Goal: Book appointment/travel/reservation

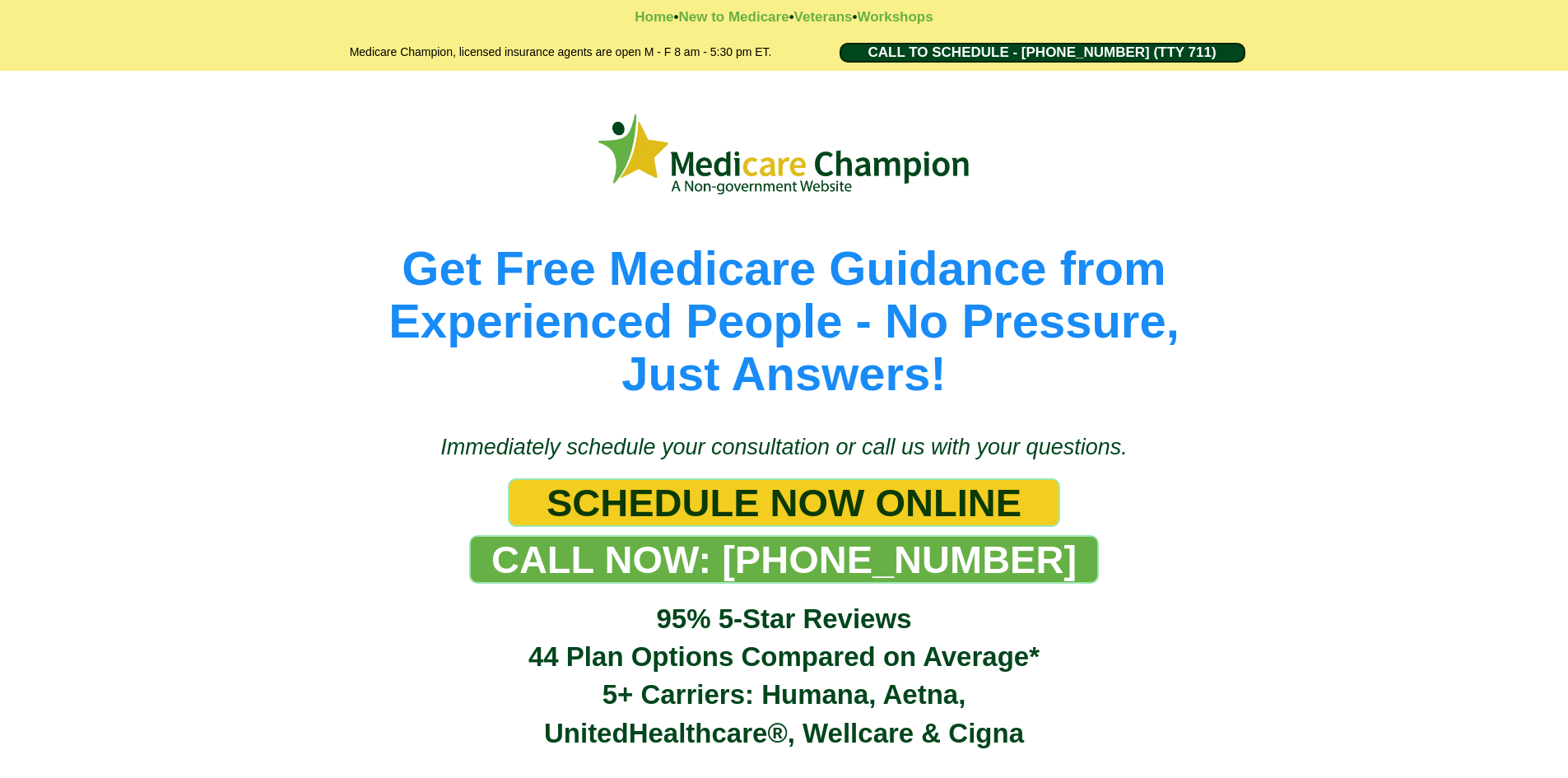
drag, startPoint x: 1018, startPoint y: 51, endPoint x: 1010, endPoint y: 55, distance: 8.9
click at [1018, 51] on span "CALL TO SCHEDULE - 1-888-344-8881 (TTY 711)" at bounding box center [1042, 52] width 348 height 17
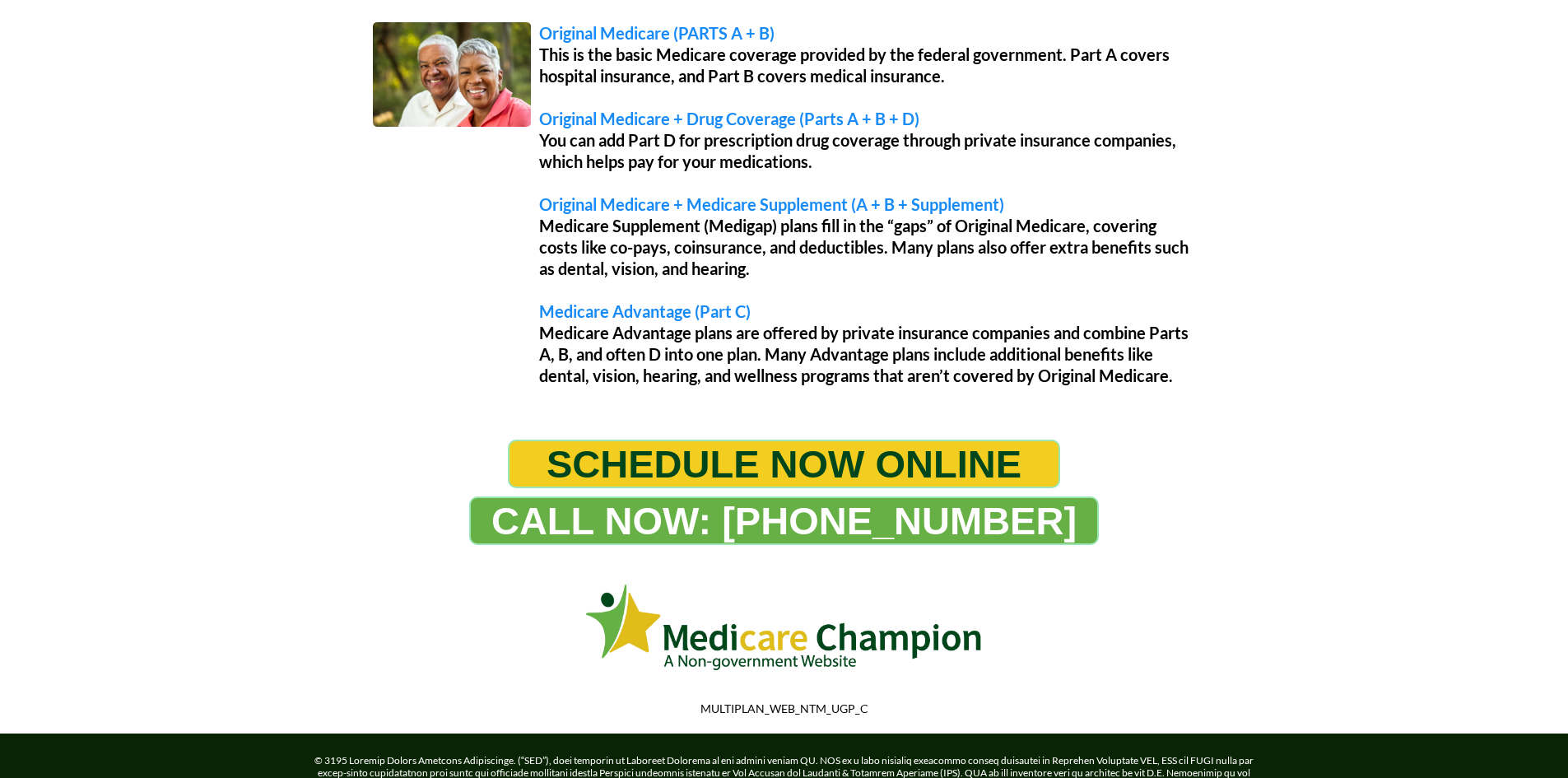
scroll to position [1400, 0]
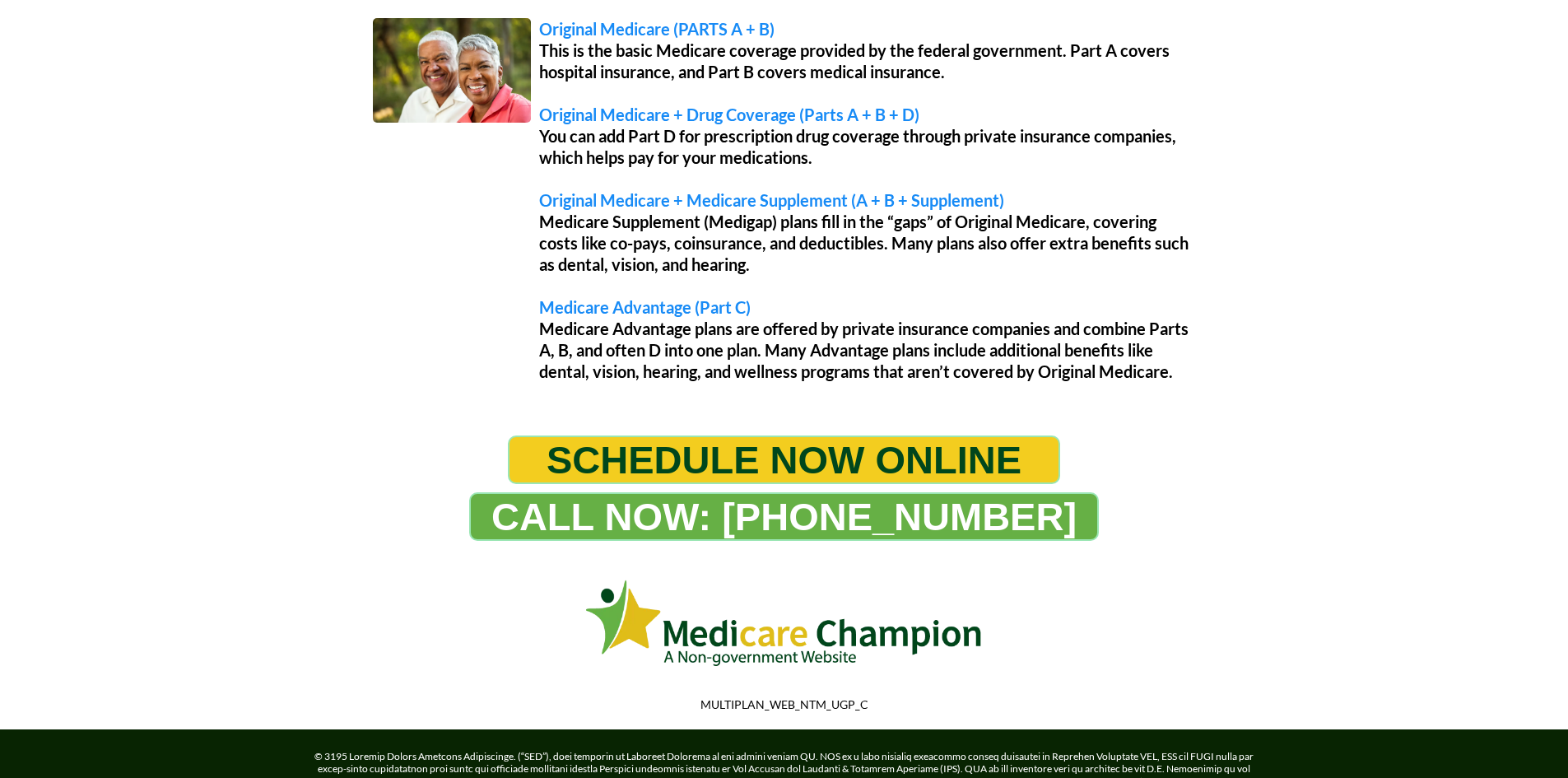
click at [812, 452] on span "SCHEDULE NOW ONLINE" at bounding box center [784, 460] width 475 height 45
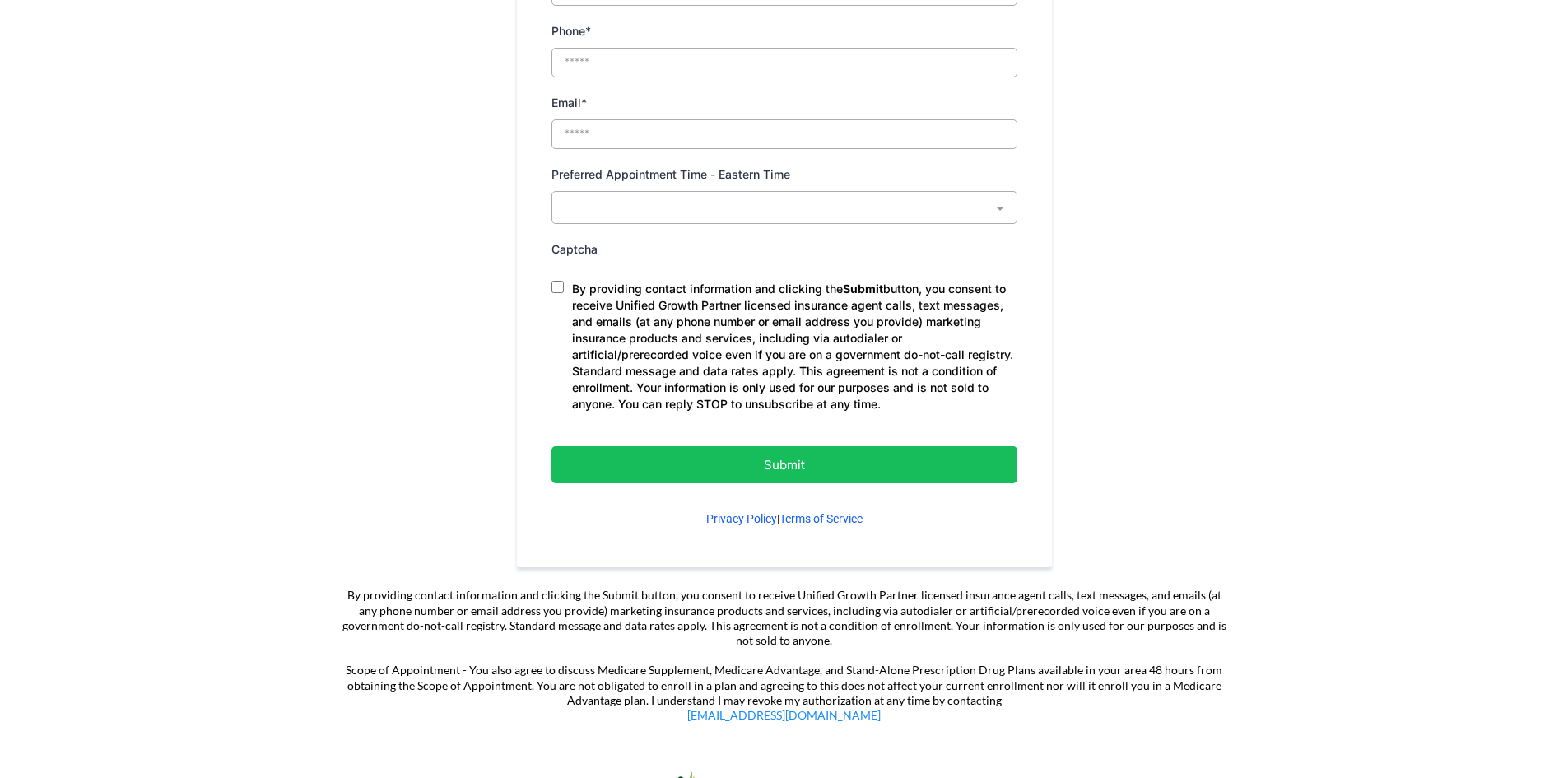
scroll to position [905, 0]
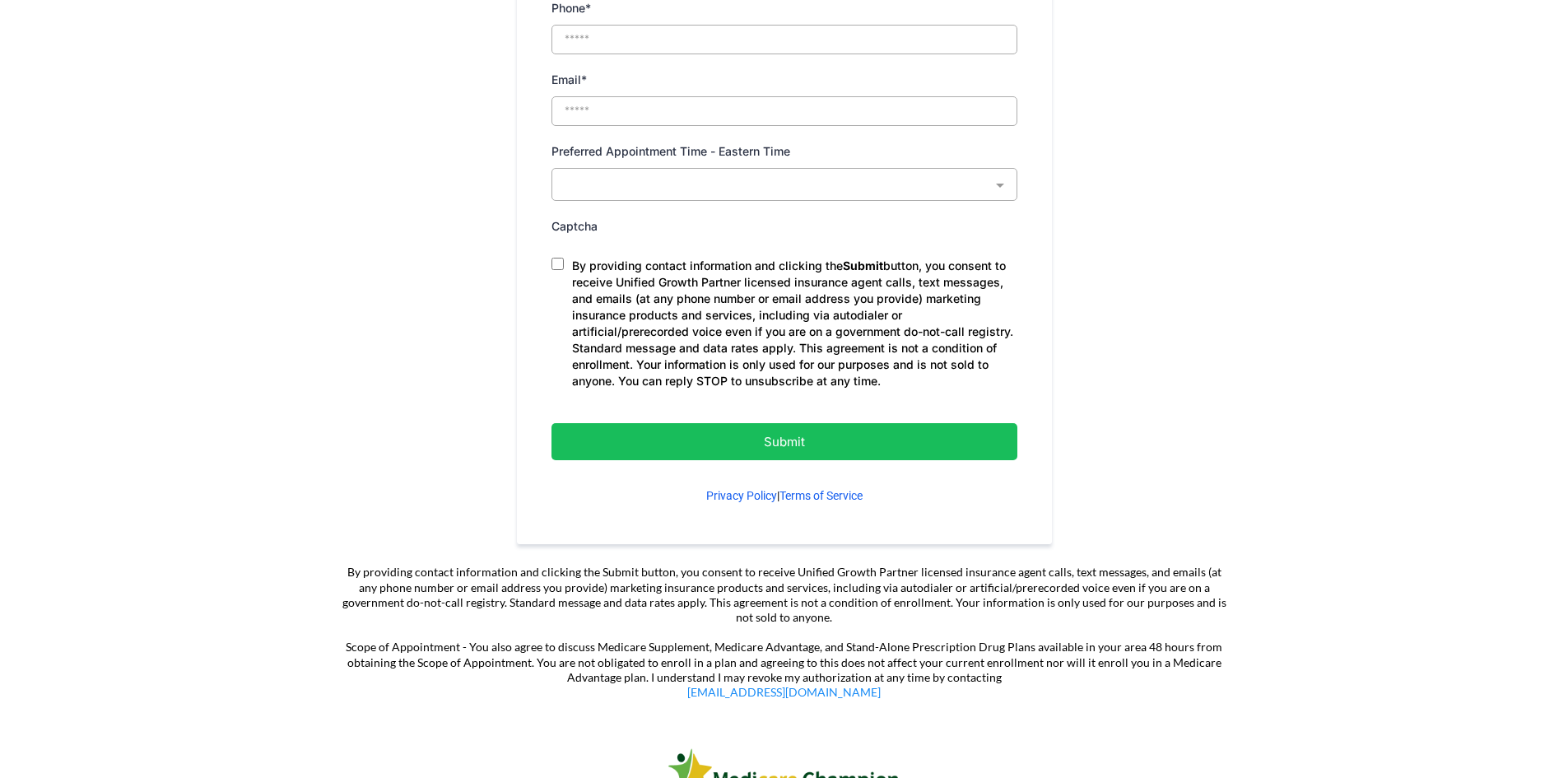
click at [897, 430] on p "Submit" at bounding box center [784, 441] width 383 height 22
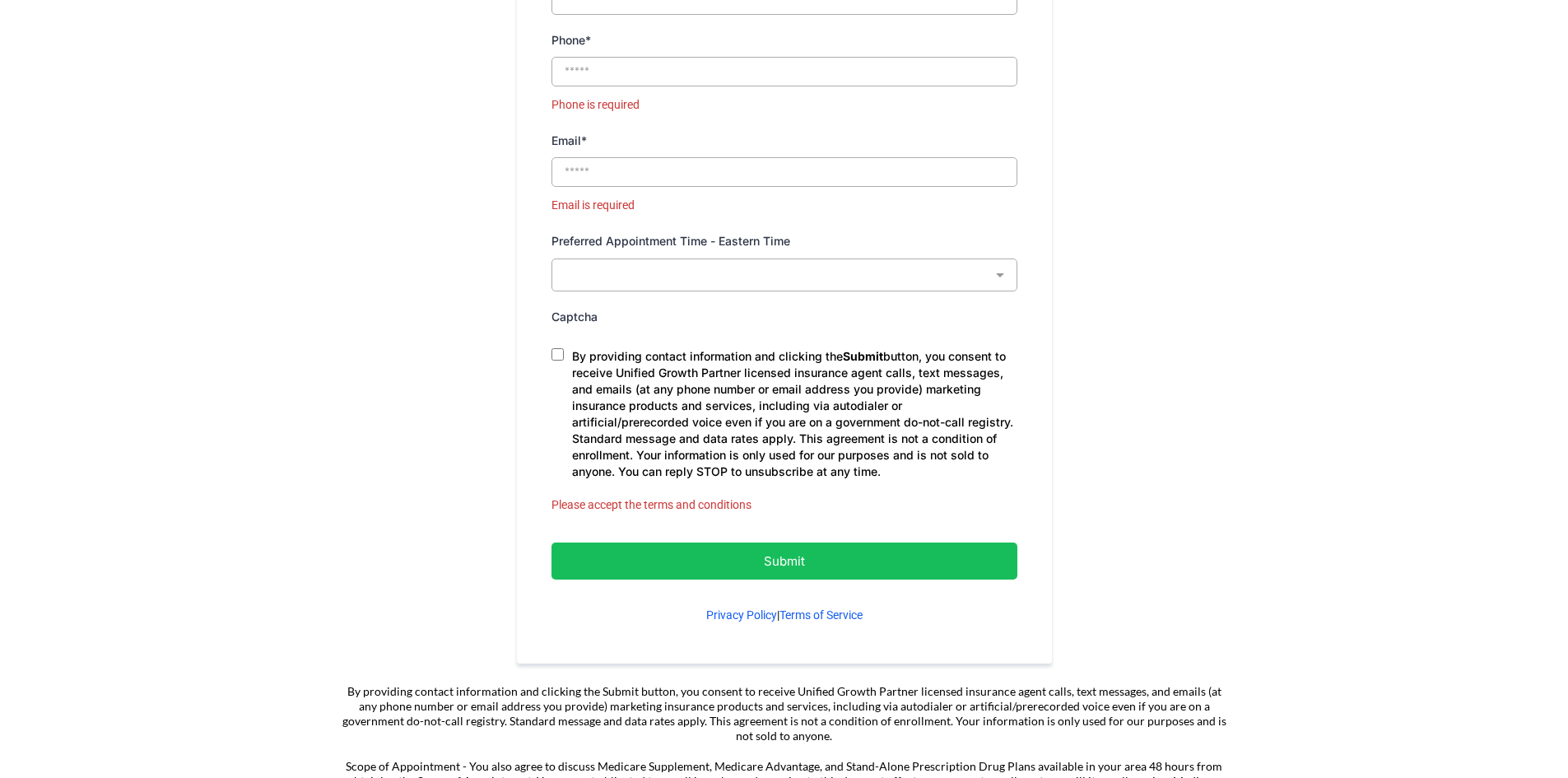
scroll to position [988, 0]
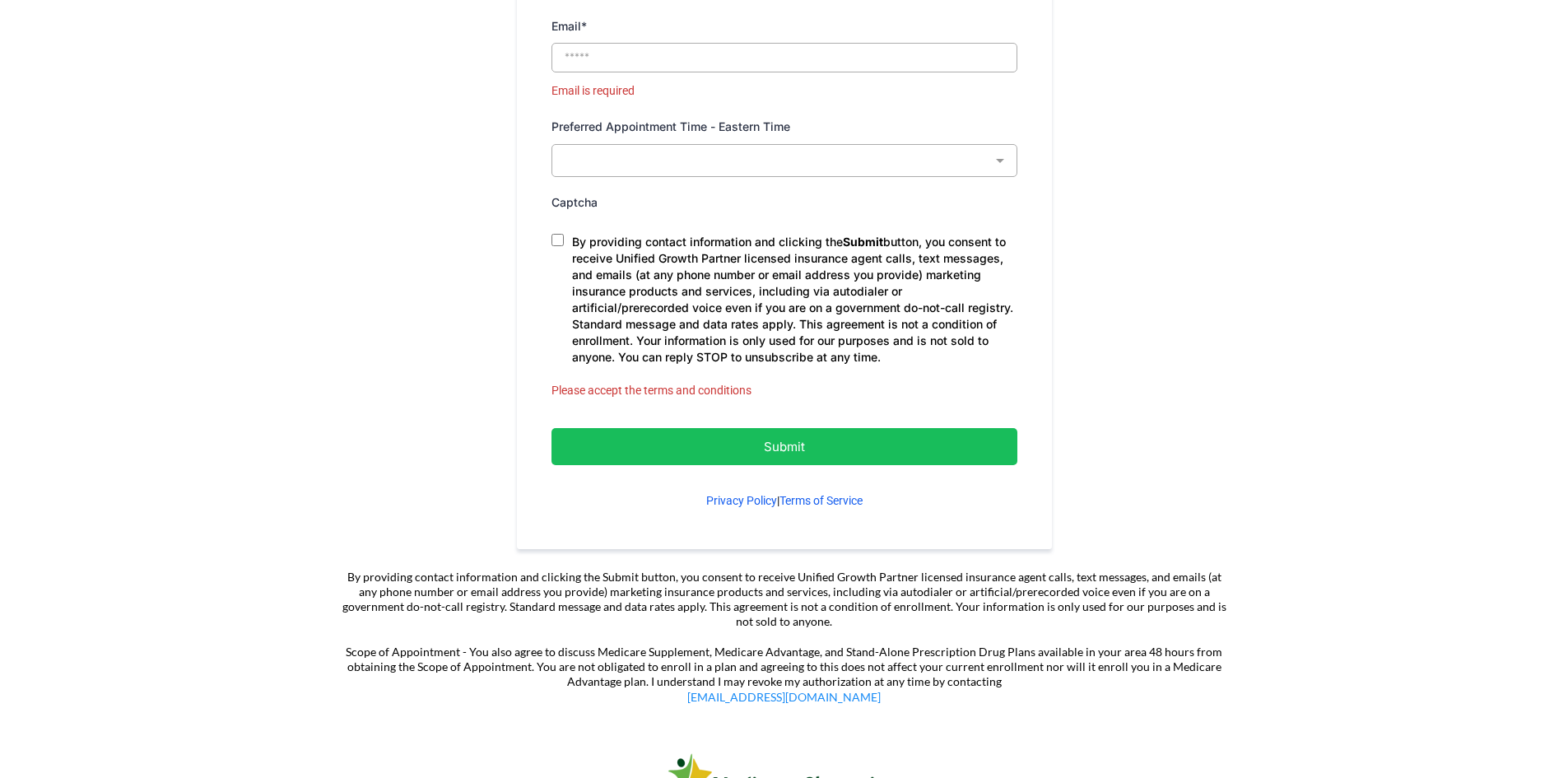
click at [750, 436] on p "Submit" at bounding box center [784, 446] width 383 height 22
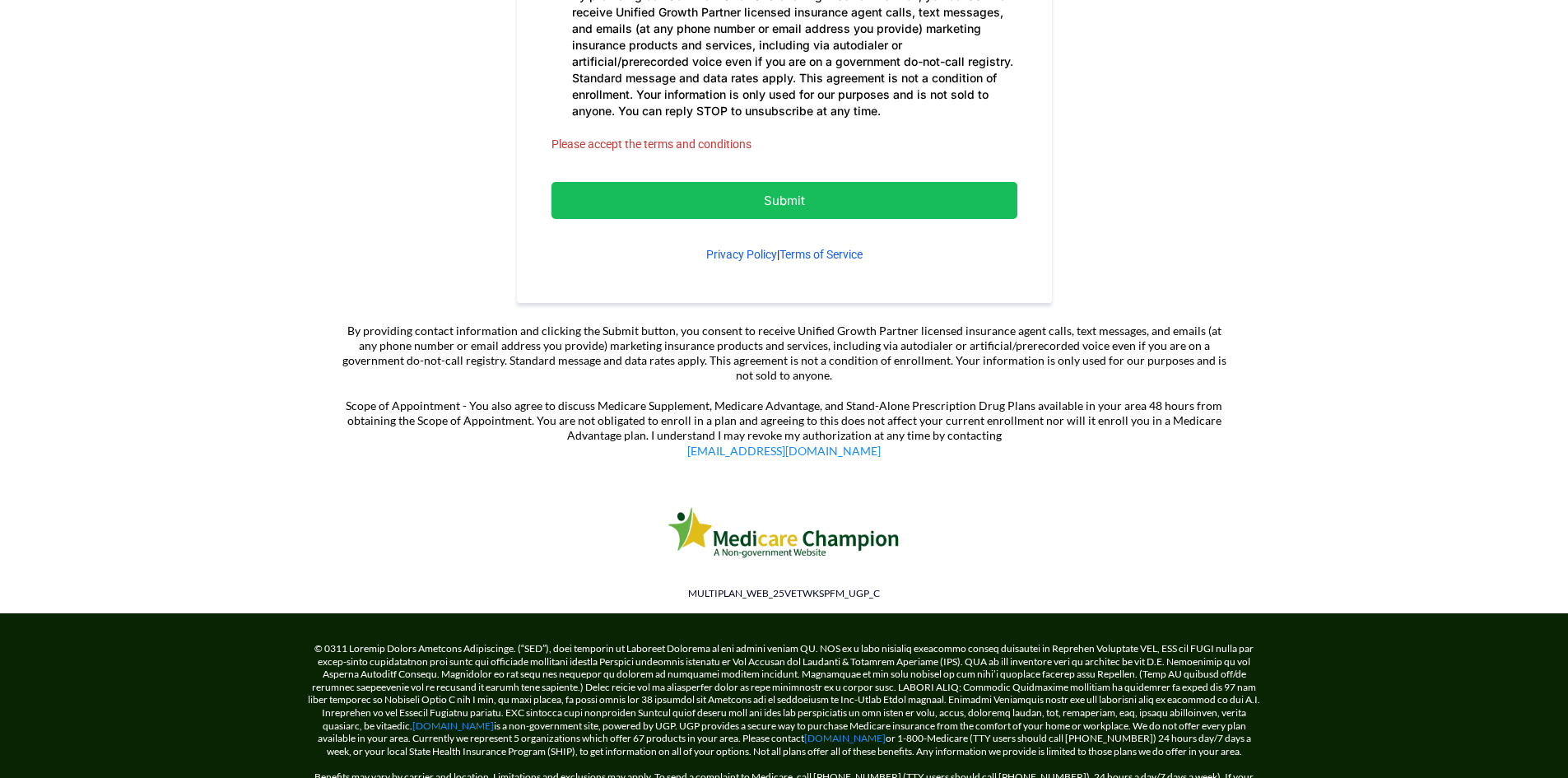
scroll to position [1235, 0]
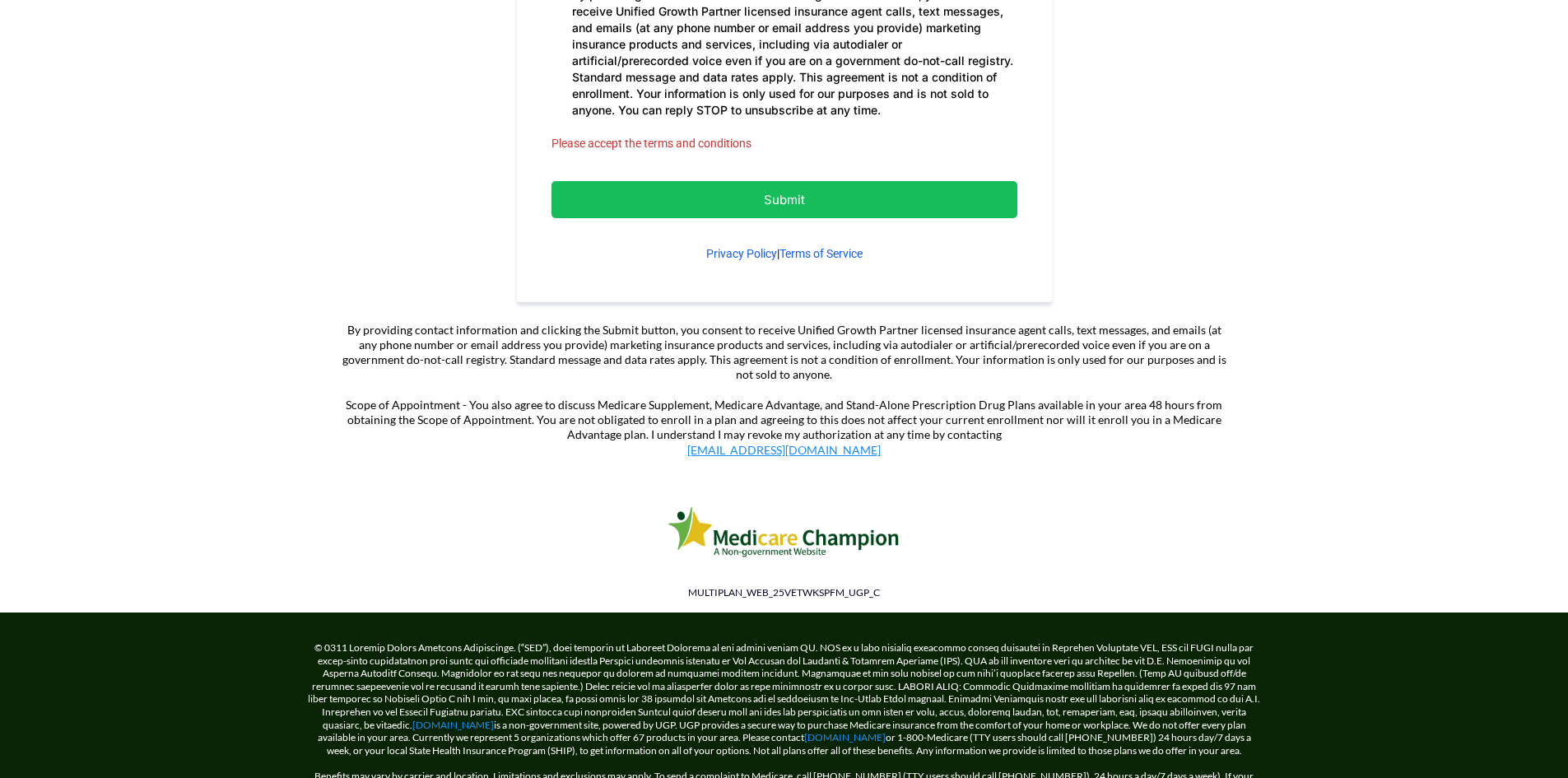
click at [758, 444] on link "[EMAIL_ADDRESS][DOMAIN_NAME]" at bounding box center [784, 450] width 194 height 14
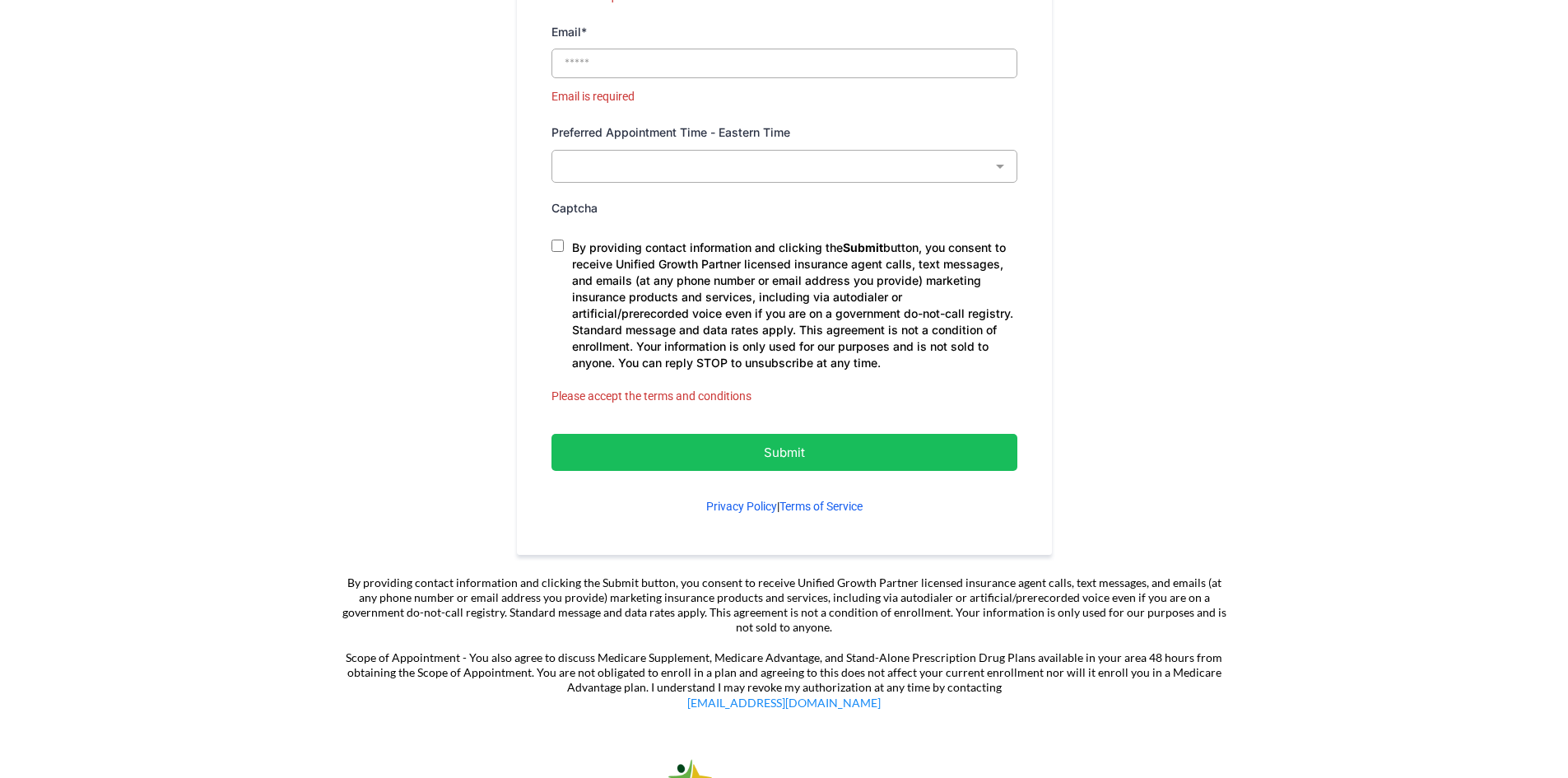
scroll to position [988, 0]
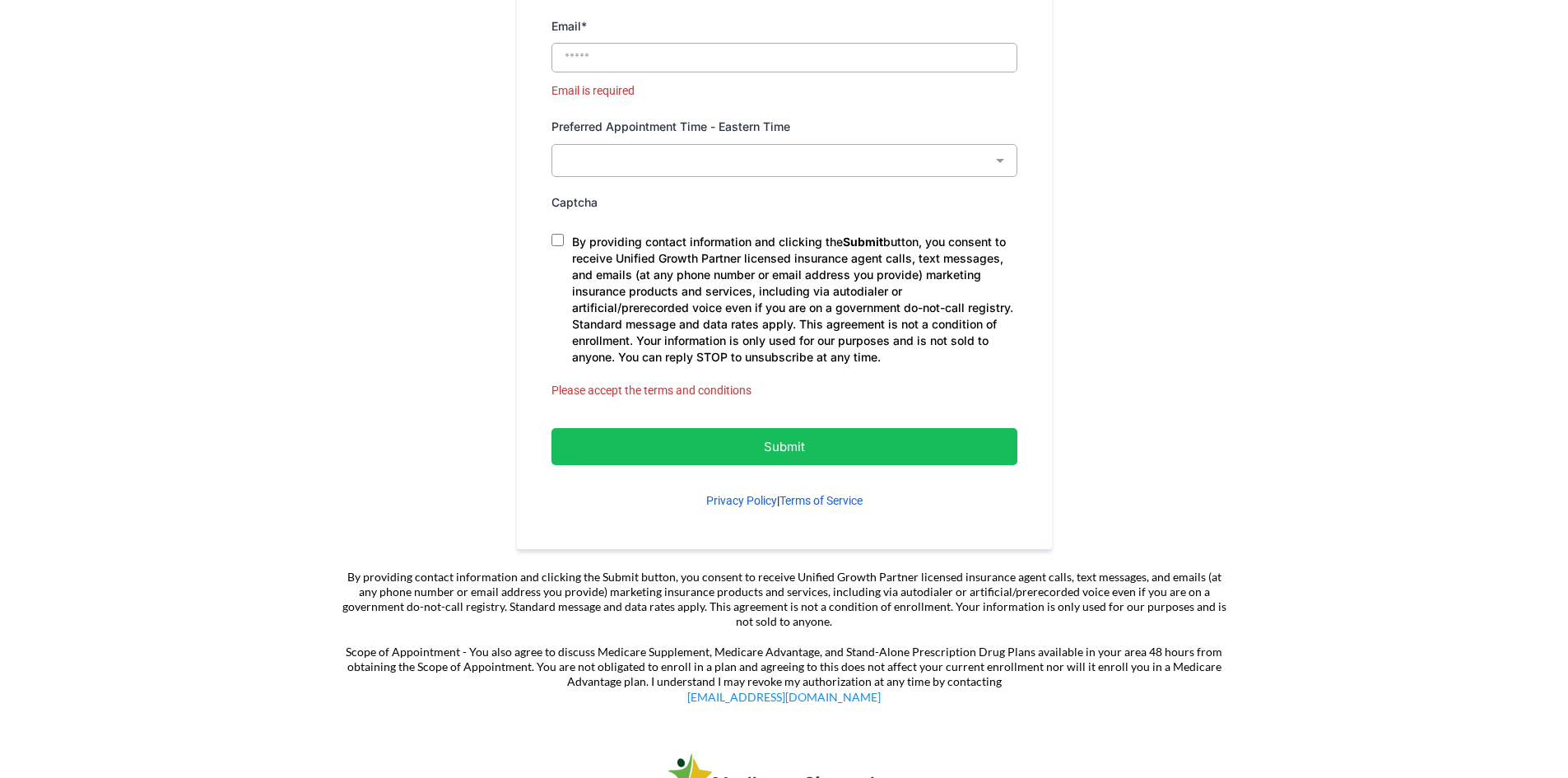
click at [690, 452] on p "Submit" at bounding box center [784, 446] width 383 height 22
click at [897, 458] on button "Submit" at bounding box center [785, 446] width 466 height 37
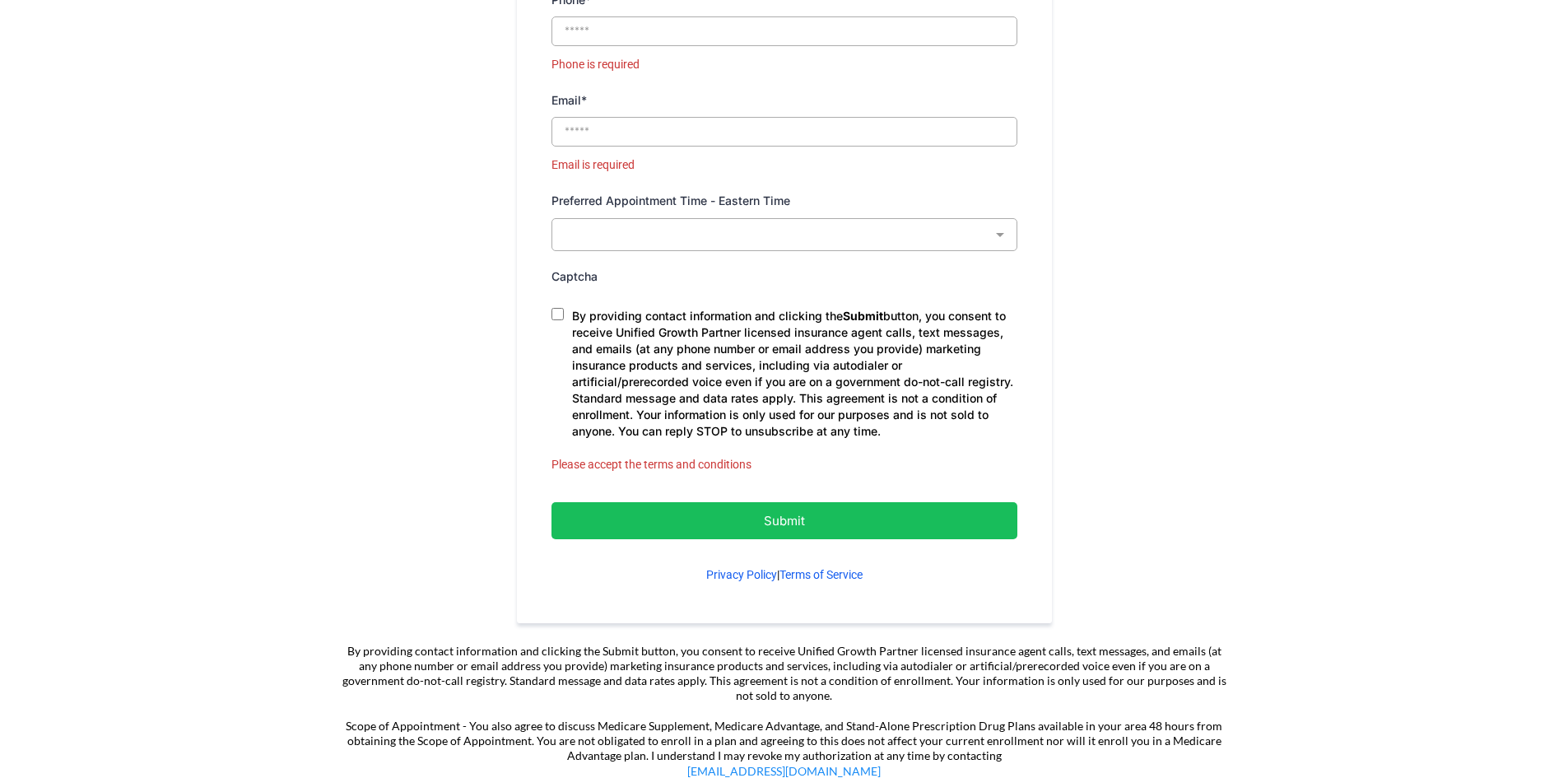
scroll to position [902, 0]
